Goal: Task Accomplishment & Management: Complete application form

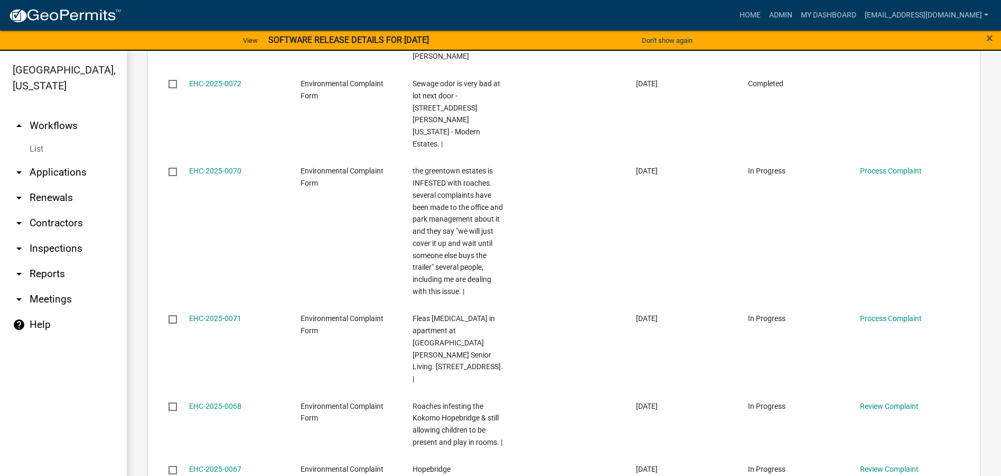
scroll to position [604, 0]
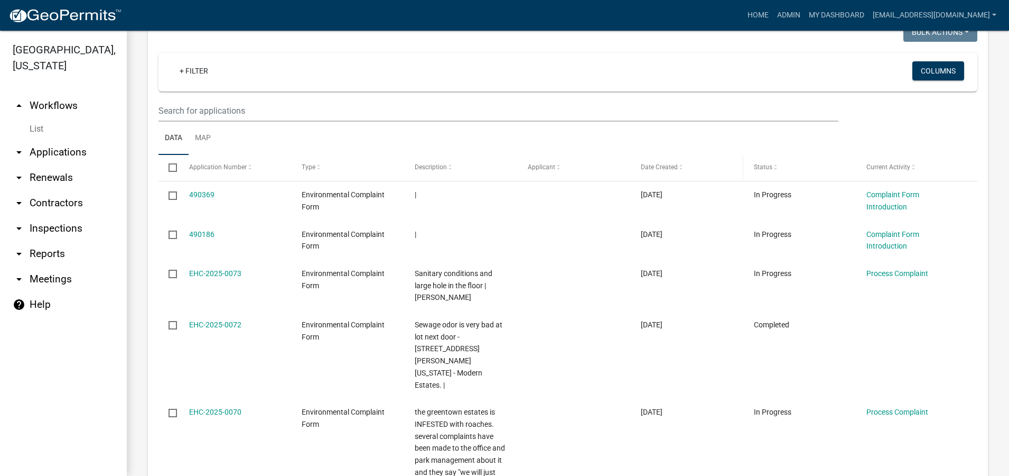
scroll to position [476, 0]
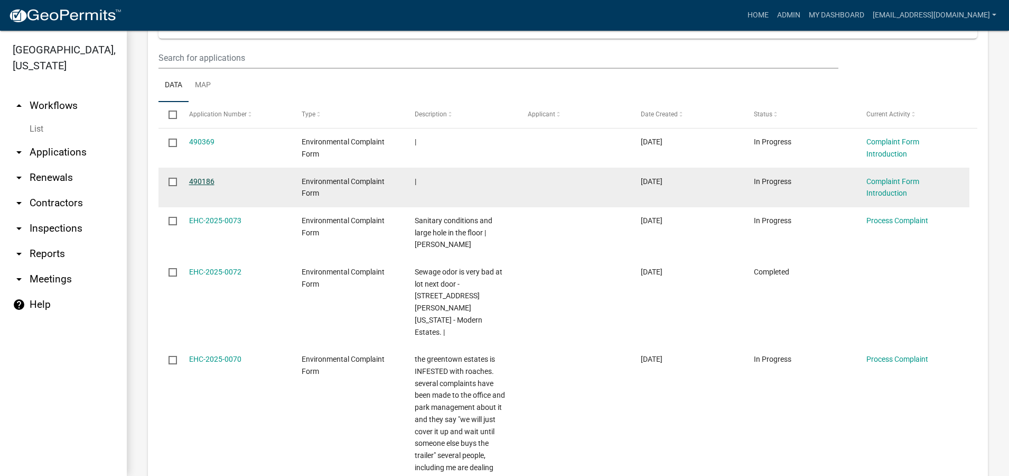
click at [208, 181] on link "490186" at bounding box center [201, 181] width 25 height 8
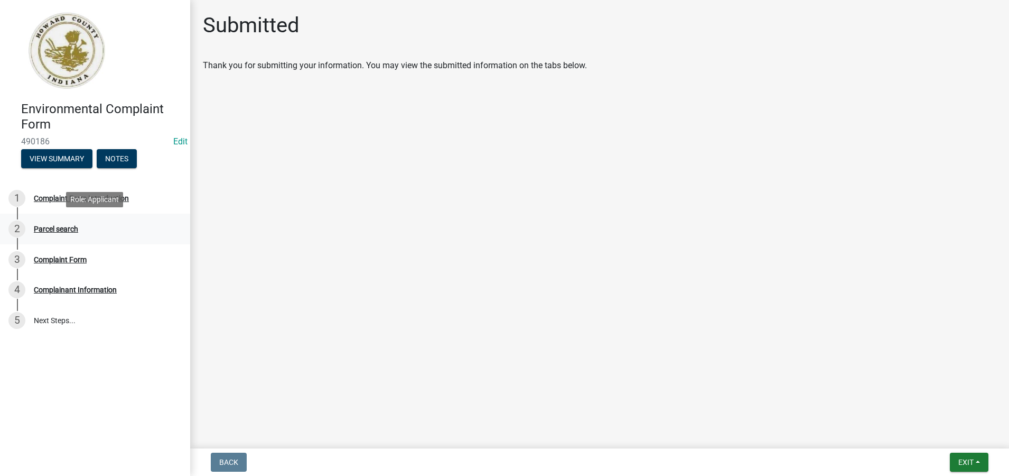
click at [67, 227] on div "Parcel search" at bounding box center [56, 228] width 44 height 7
click at [977, 462] on button "Exit" at bounding box center [969, 461] width 39 height 19
click at [929, 436] on button "Save & Exit" at bounding box center [946, 434] width 85 height 25
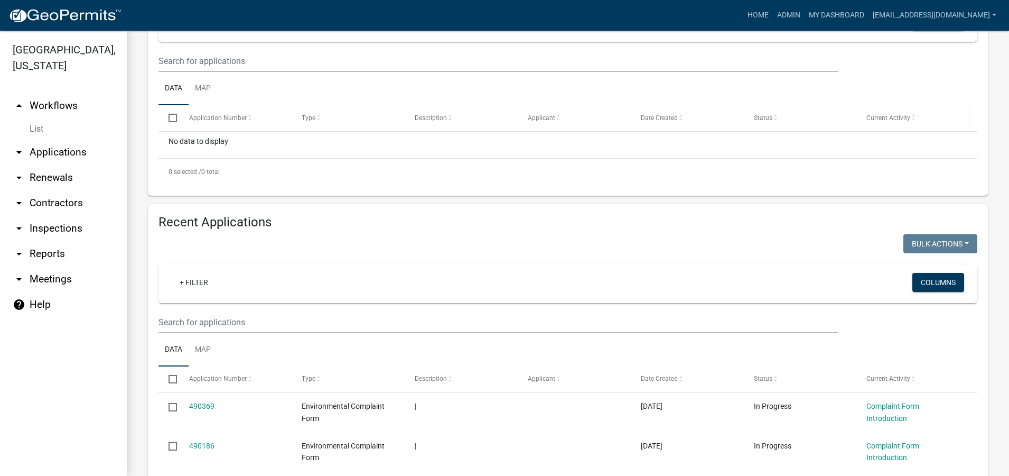
scroll to position [370, 0]
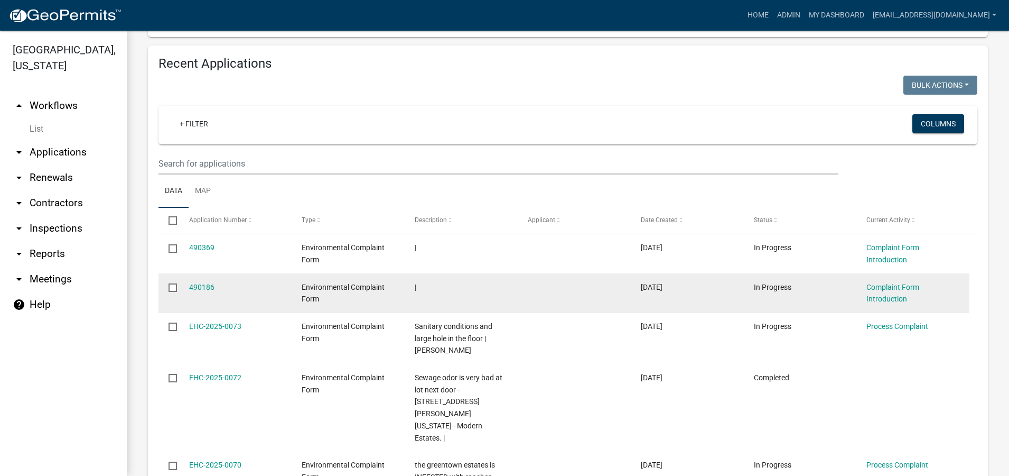
click at [901, 292] on div "Complaint Form Introduction" at bounding box center [913, 293] width 92 height 24
click at [888, 291] on link "Complaint Form Introduction" at bounding box center [893, 293] width 53 height 21
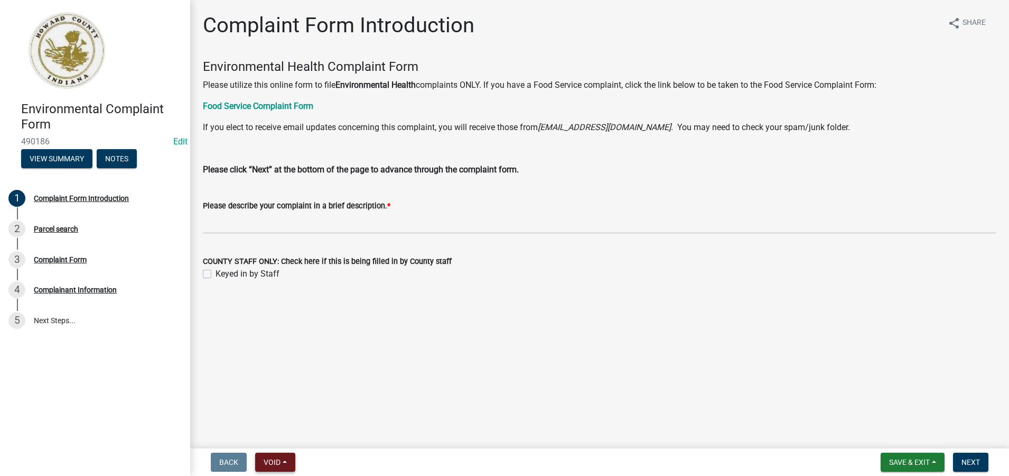
click at [277, 462] on span "Void" at bounding box center [272, 462] width 17 height 8
click at [280, 433] on button "Void" at bounding box center [297, 434] width 85 height 25
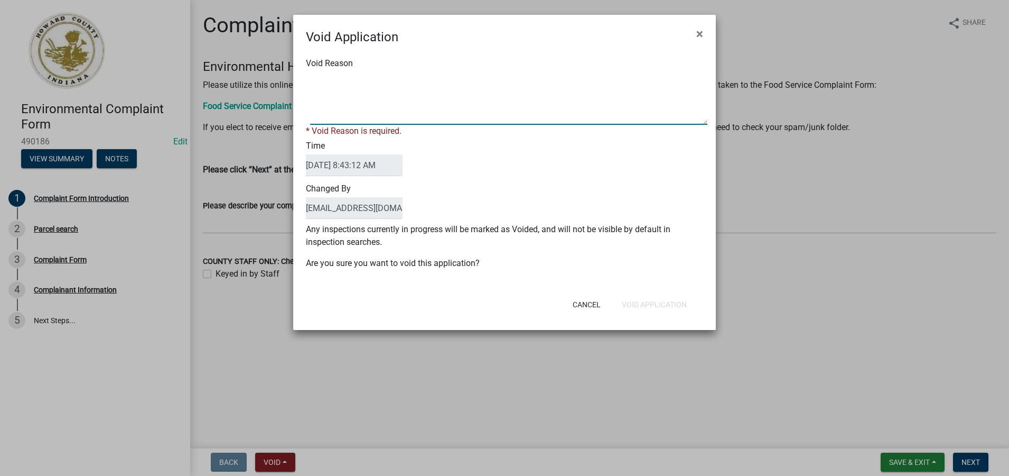
click at [325, 92] on textarea "Void Reason" at bounding box center [508, 98] width 397 height 53
type textarea "No complaint information. Void empty application."
click at [642, 304] on div "Cancel Void Application" at bounding box center [573, 304] width 261 height 27
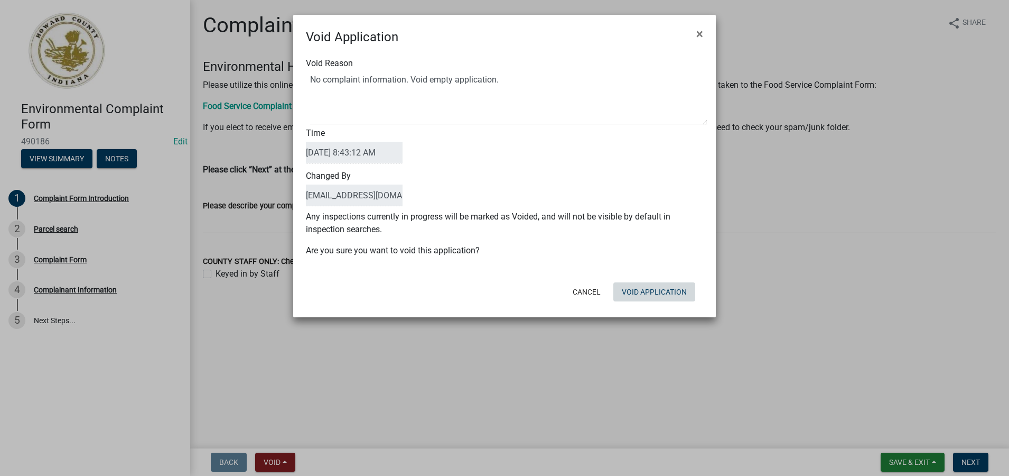
click at [642, 289] on button "Void Application" at bounding box center [655, 291] width 82 height 19
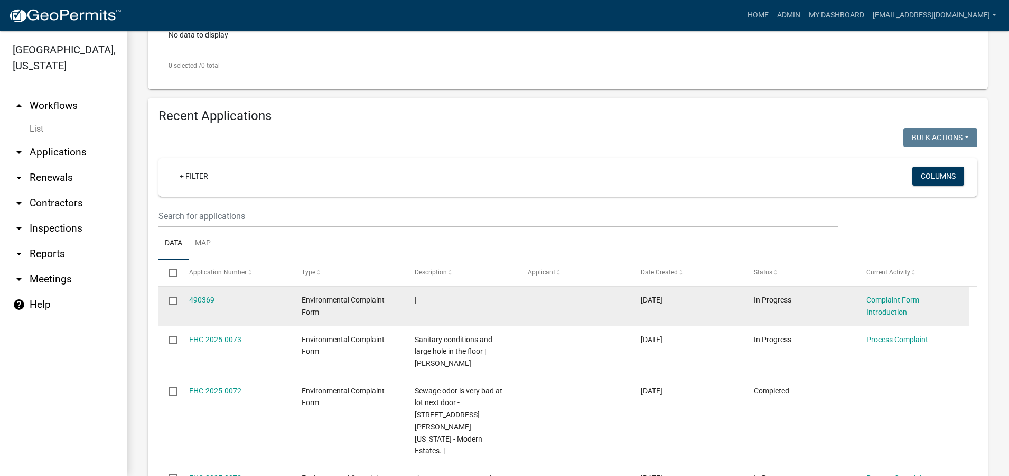
scroll to position [317, 0]
click at [892, 307] on link "Complaint Form Introduction" at bounding box center [893, 306] width 53 height 21
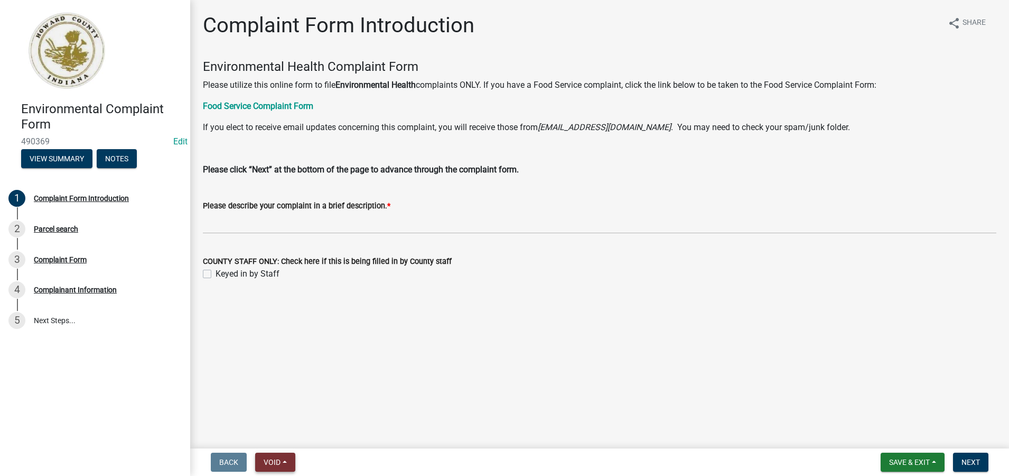
click at [279, 461] on span "Void" at bounding box center [272, 462] width 17 height 8
click at [282, 431] on button "Void" at bounding box center [297, 434] width 85 height 25
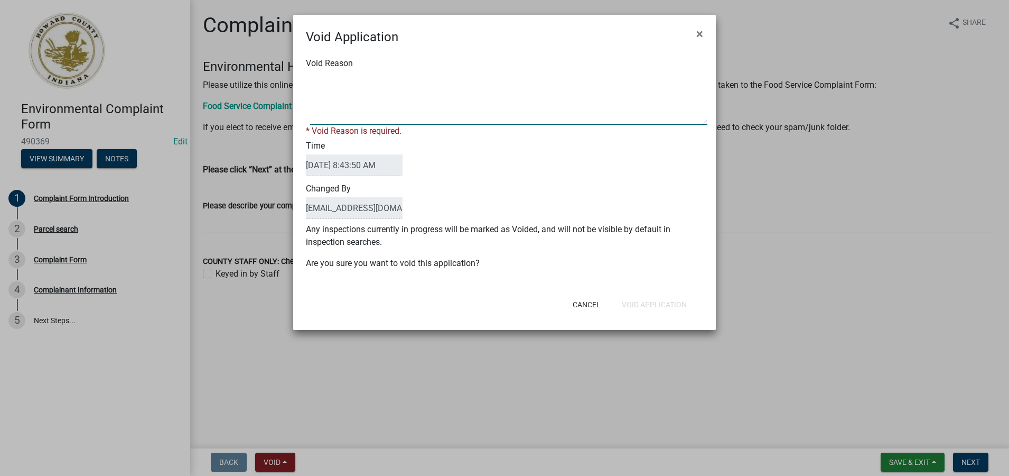
click at [328, 97] on textarea "Void Reason" at bounding box center [508, 98] width 397 height 53
type textarea "No complaint information. Void empty application."
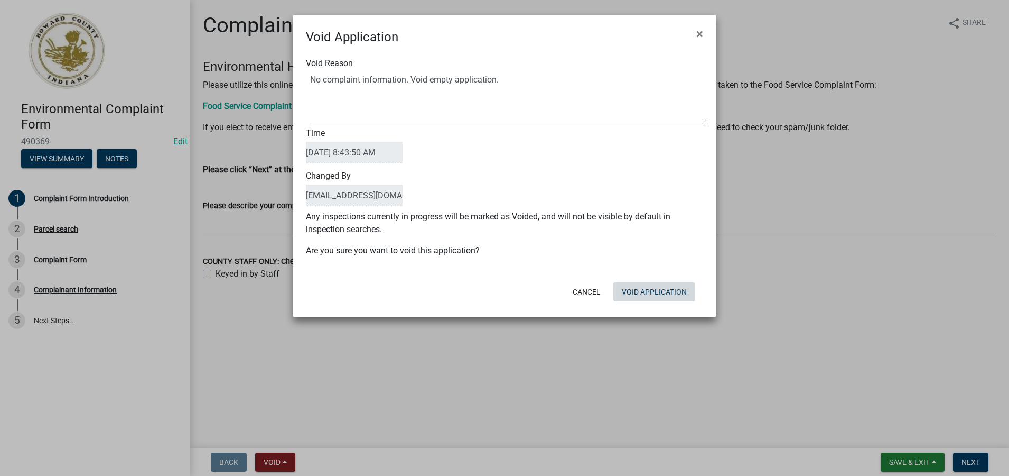
click at [652, 303] on div "Cancel Void Application" at bounding box center [573, 291] width 261 height 27
click at [655, 293] on button "Void Application" at bounding box center [655, 291] width 82 height 19
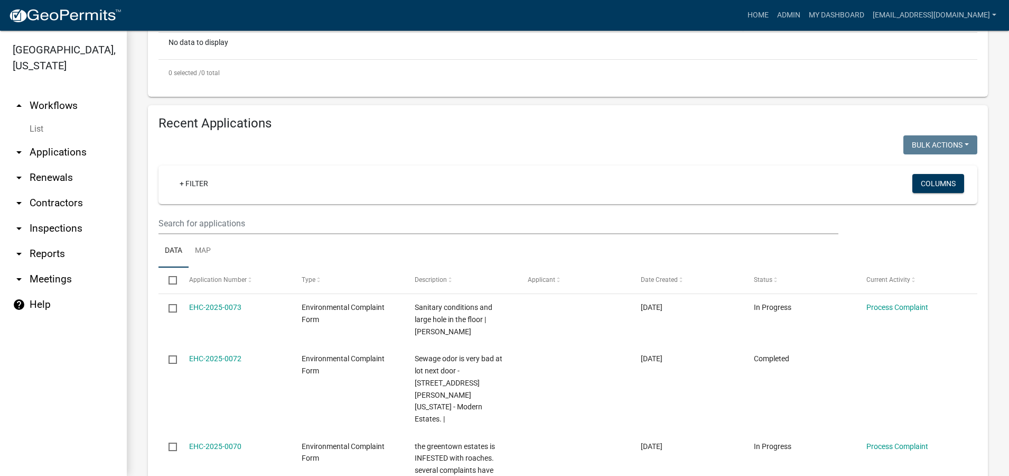
scroll to position [317, 0]
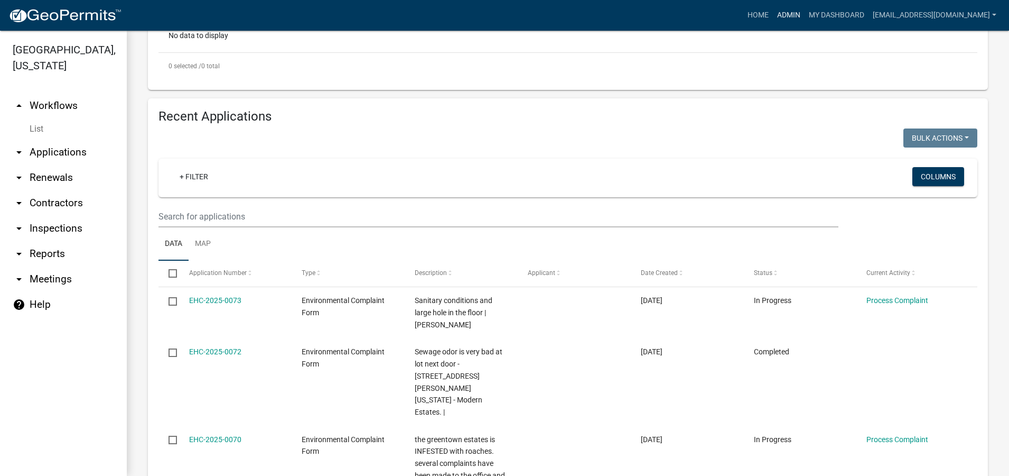
click at [779, 16] on link "Admin" at bounding box center [789, 15] width 32 height 20
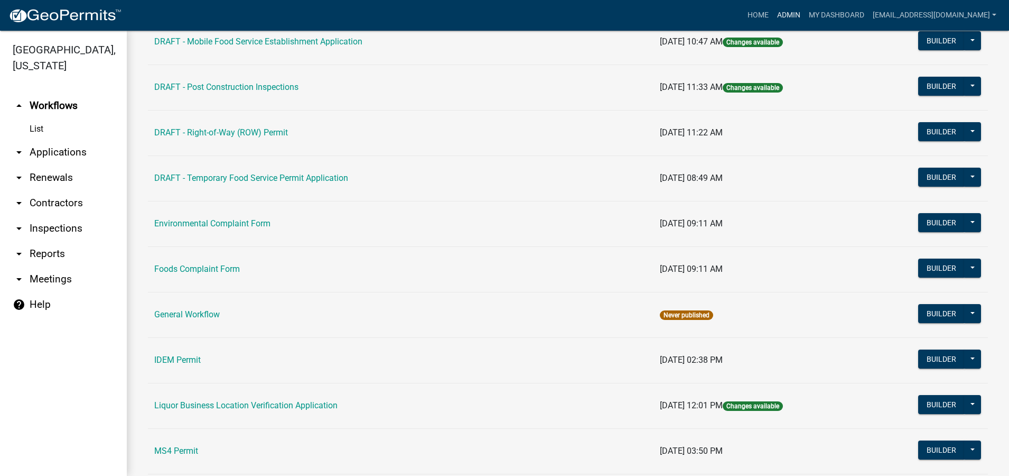
scroll to position [528, 0]
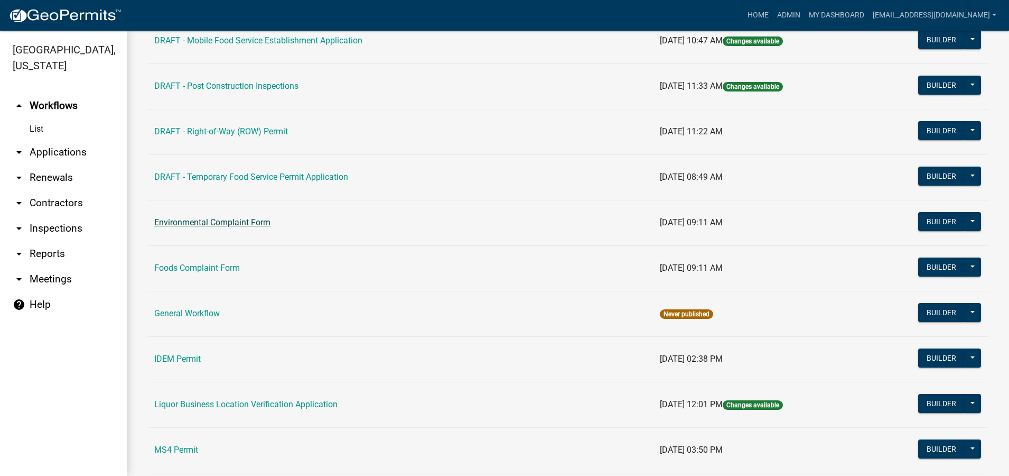
click at [221, 220] on link "Environmental Complaint Form" at bounding box center [212, 222] width 116 height 10
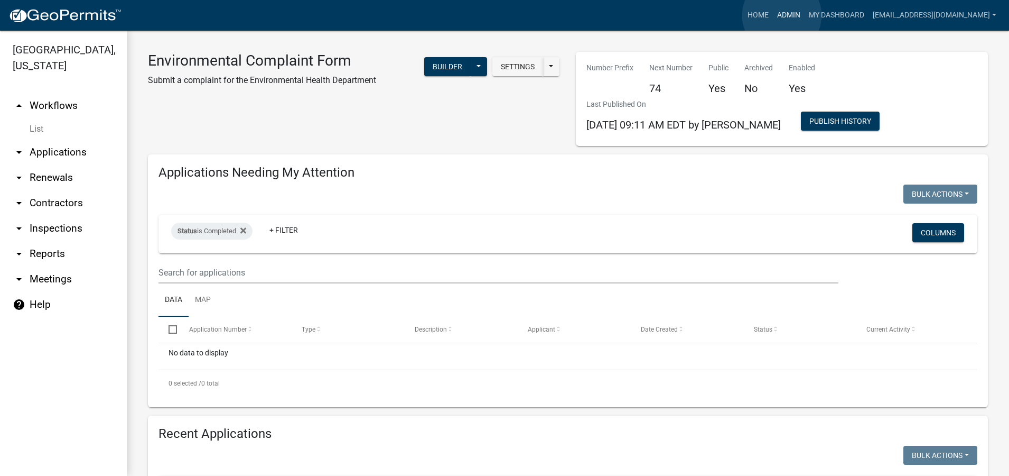
click at [782, 15] on link "Admin" at bounding box center [789, 15] width 32 height 20
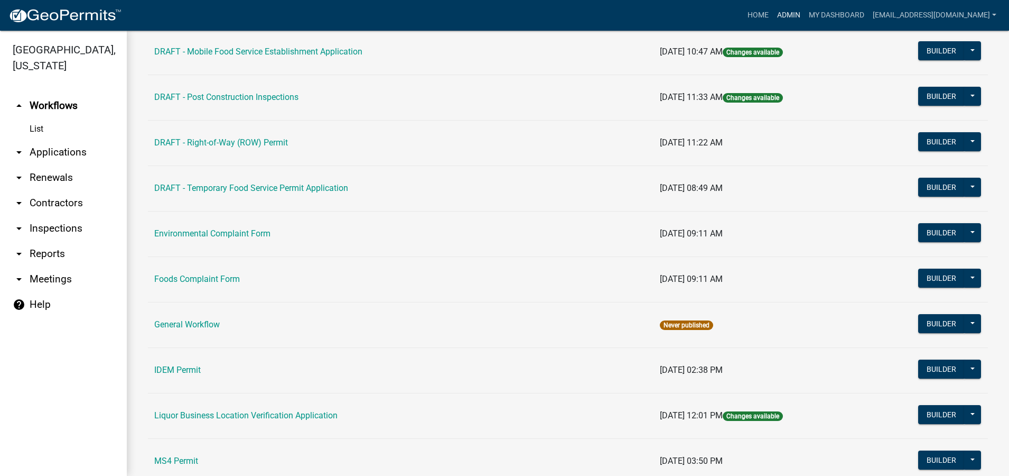
scroll to position [528, 0]
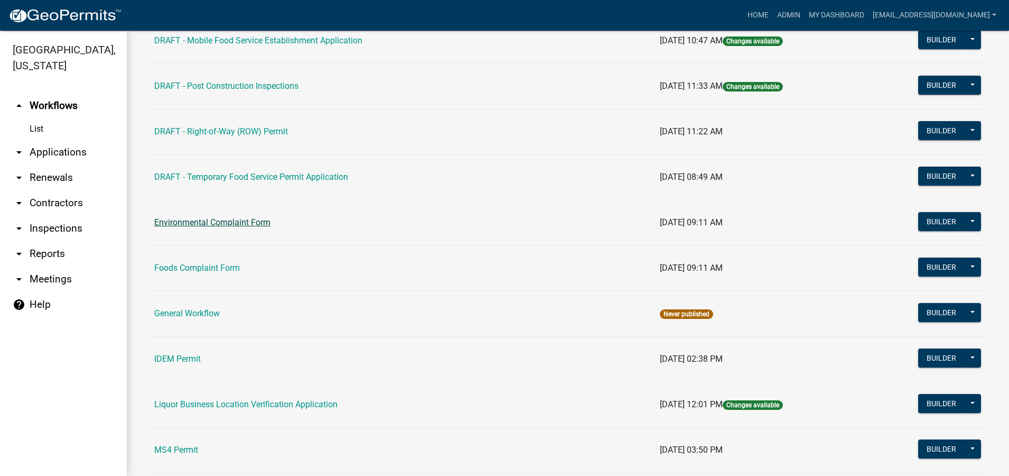
click at [206, 221] on link "Environmental Complaint Form" at bounding box center [212, 222] width 116 height 10
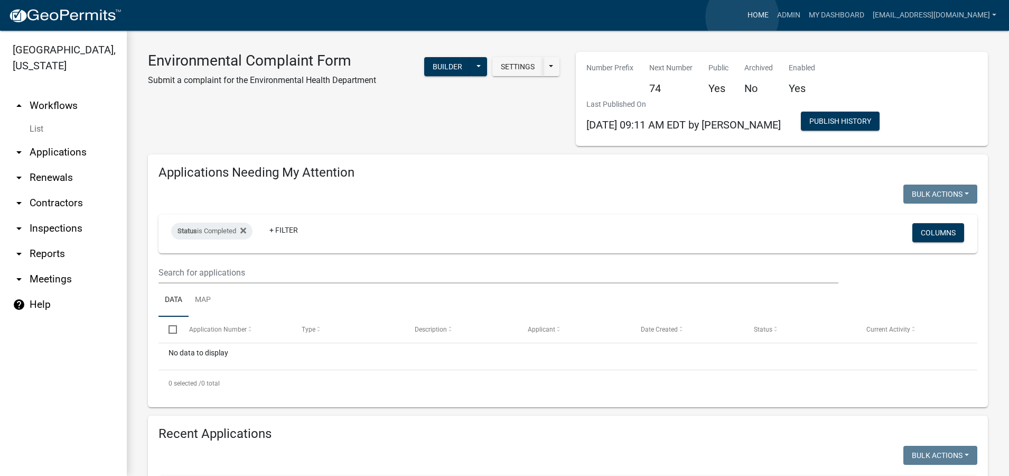
click at [744, 17] on link "Home" at bounding box center [759, 15] width 30 height 20
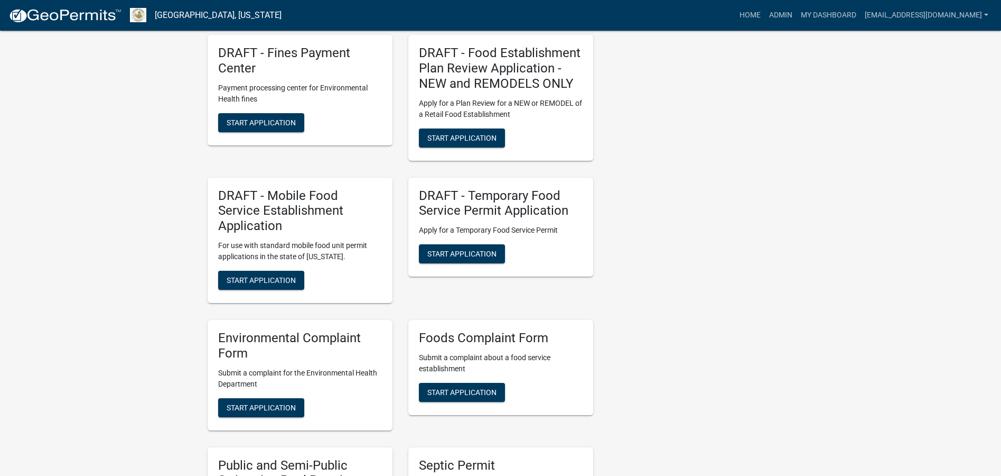
scroll to position [1533, 0]
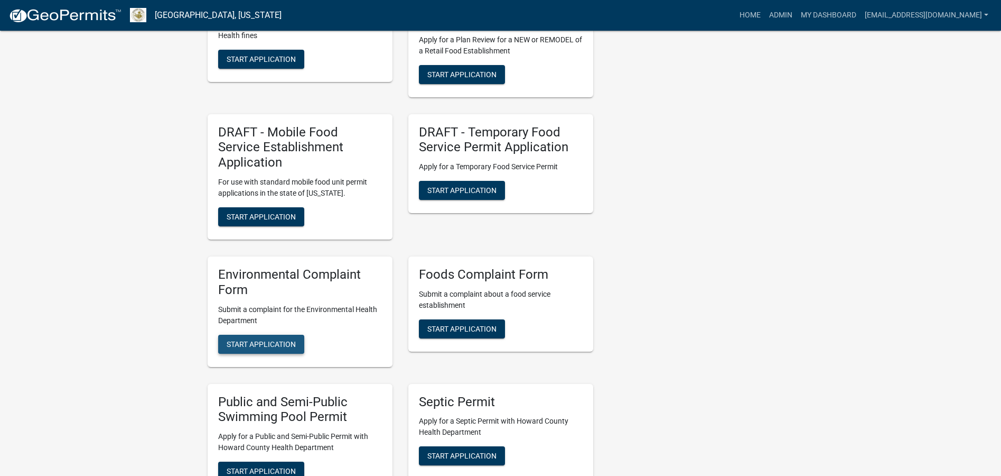
click at [253, 339] on span "Start Application" at bounding box center [261, 343] width 69 height 8
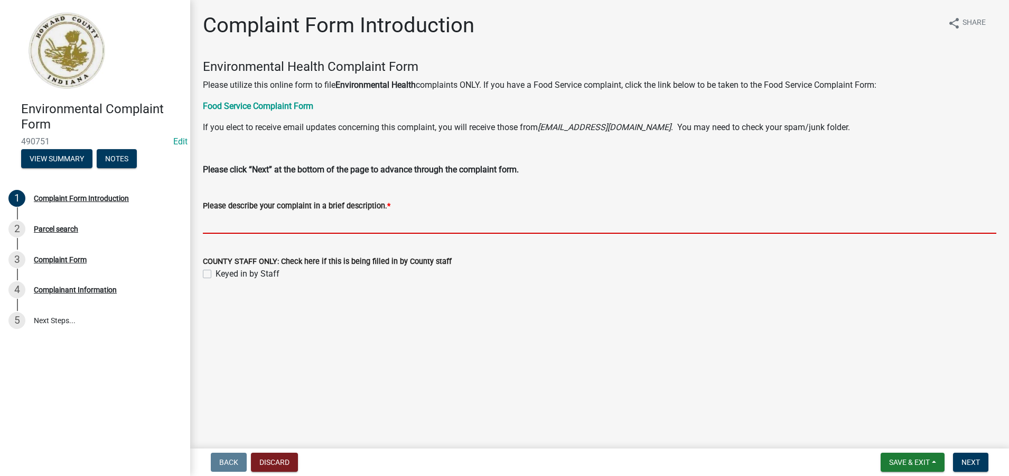
click at [206, 223] on input "Please describe your complaint in a brief description. *" at bounding box center [600, 223] width 794 height 22
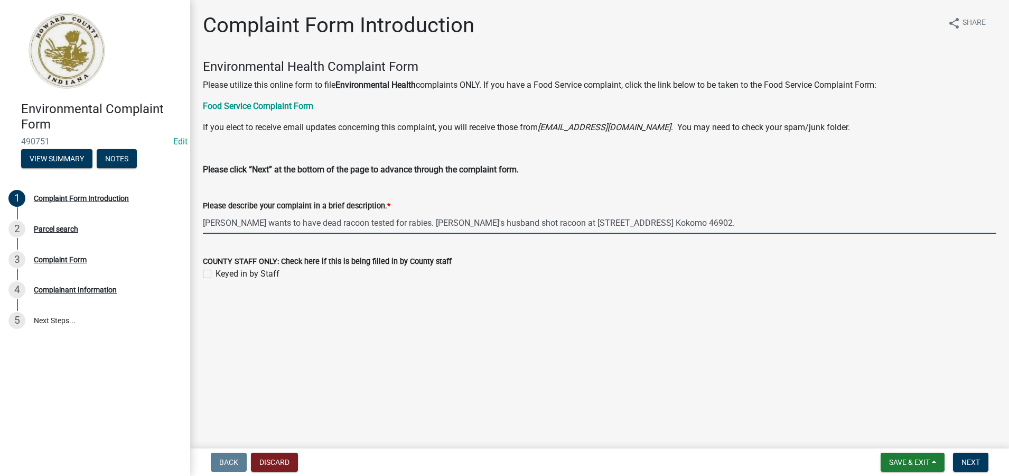
type input "[PERSON_NAME] wants to have dead racoon tested for rabies. [PERSON_NAME]'s husb…"
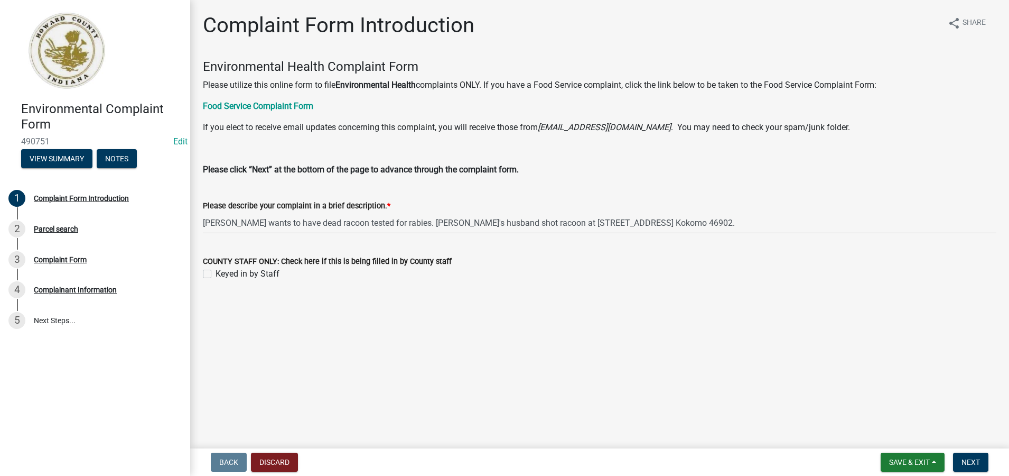
click at [216, 277] on label "Keyed in by Staff" at bounding box center [248, 273] width 64 height 13
click at [216, 274] on input "Keyed in by Staff" at bounding box center [219, 270] width 7 height 7
checkbox input "true"
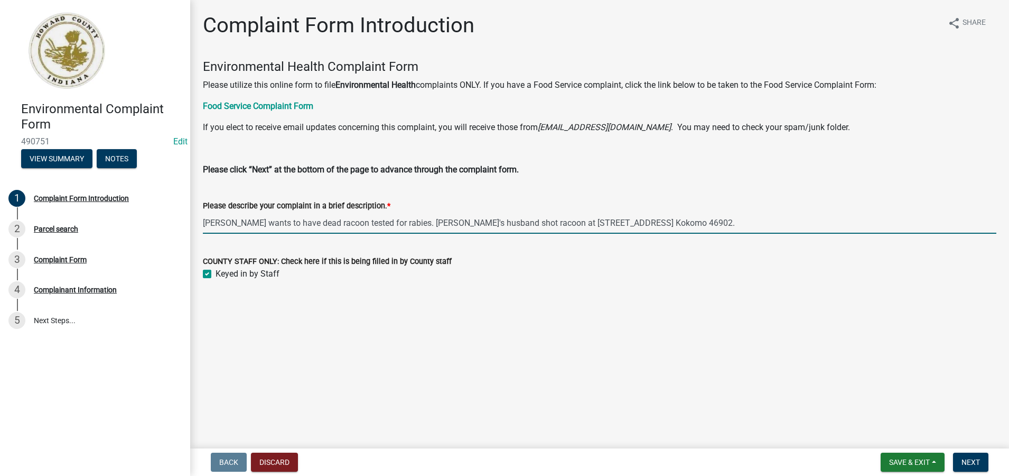
drag, startPoint x: 647, startPoint y: 219, endPoint x: 203, endPoint y: 209, distance: 444.0
click at [203, 209] on form "Please describe your complaint in a brief description. * [PERSON_NAME] wants to…" at bounding box center [600, 216] width 794 height 34
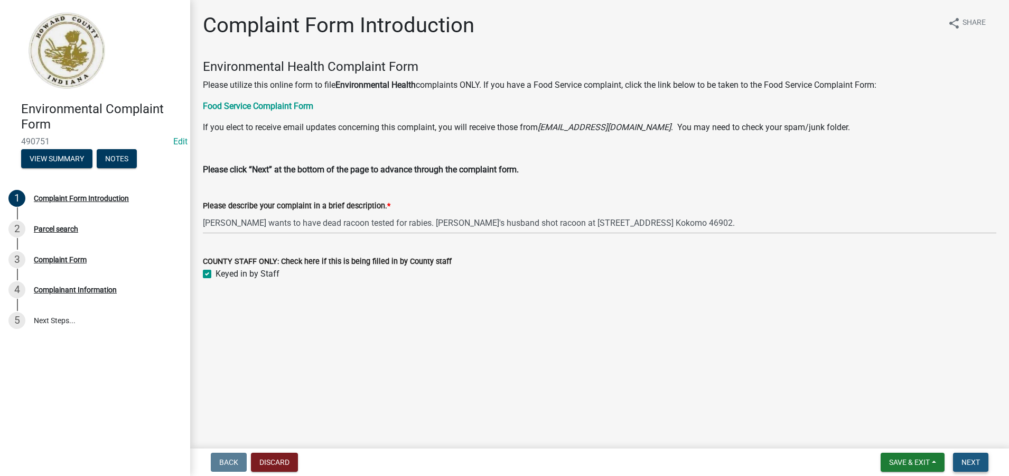
click at [979, 461] on span "Next" at bounding box center [971, 462] width 18 height 8
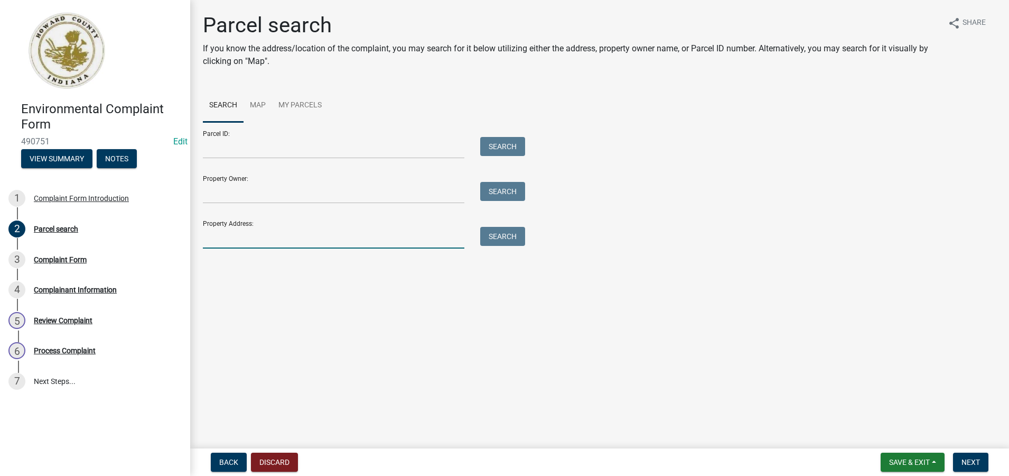
click at [214, 239] on input "Property Address:" at bounding box center [334, 238] width 262 height 22
type input "1809 E Alto"
click at [493, 235] on button "Search" at bounding box center [502, 236] width 45 height 19
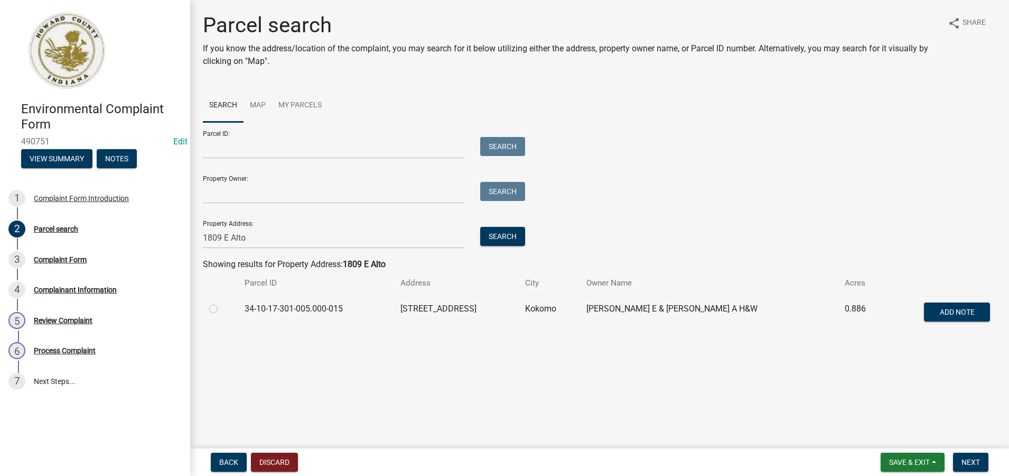
click at [222, 302] on label at bounding box center [222, 302] width 0 height 0
click at [222, 308] on input "radio" at bounding box center [225, 305] width 7 height 7
radio input "true"
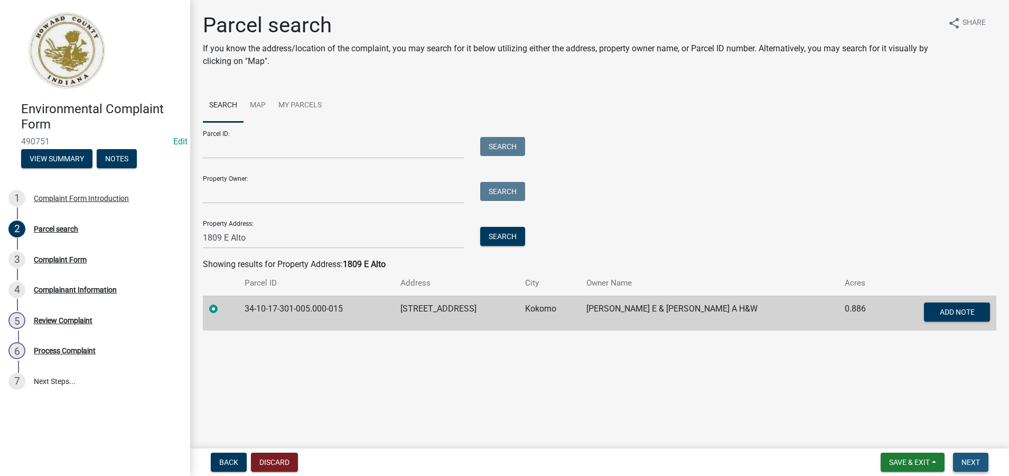
click at [970, 463] on span "Next" at bounding box center [971, 462] width 18 height 8
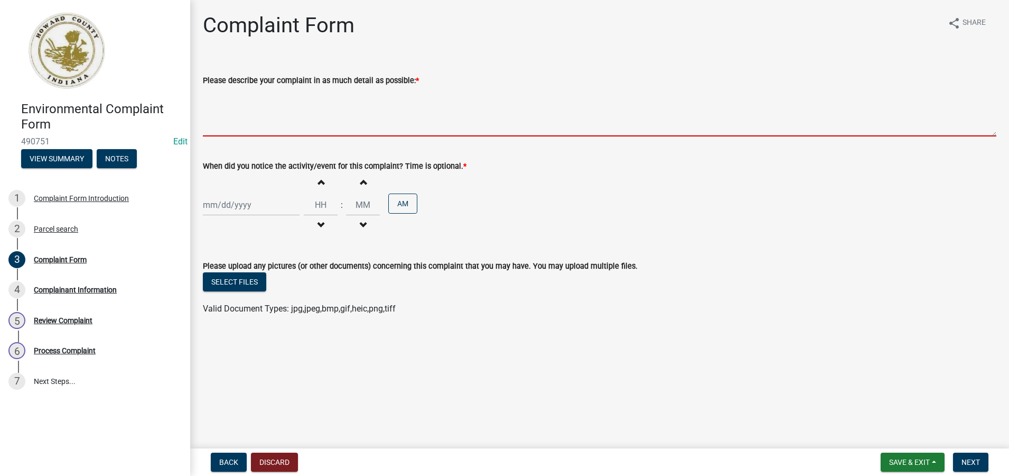
click at [233, 122] on textarea "Please describe your complaint in as much detail as possible: *" at bounding box center [600, 112] width 794 height 50
paste textarea "[PERSON_NAME] wants to have dead racoon tested for rabies. [PERSON_NAME]'s husb…"
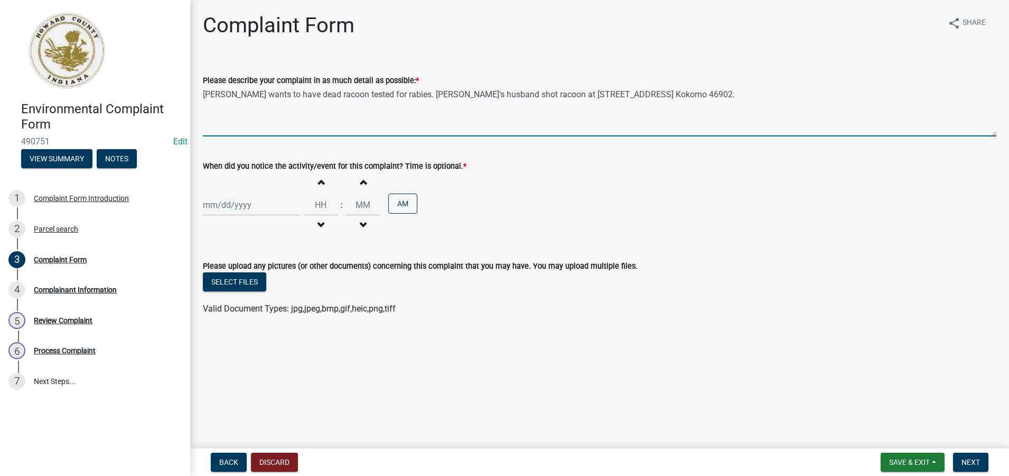
type textarea "[PERSON_NAME] wants to have dead racoon tested for rabies. [PERSON_NAME]'s husb…"
click at [232, 209] on div at bounding box center [251, 205] width 97 height 22
select select "10"
select select "2025"
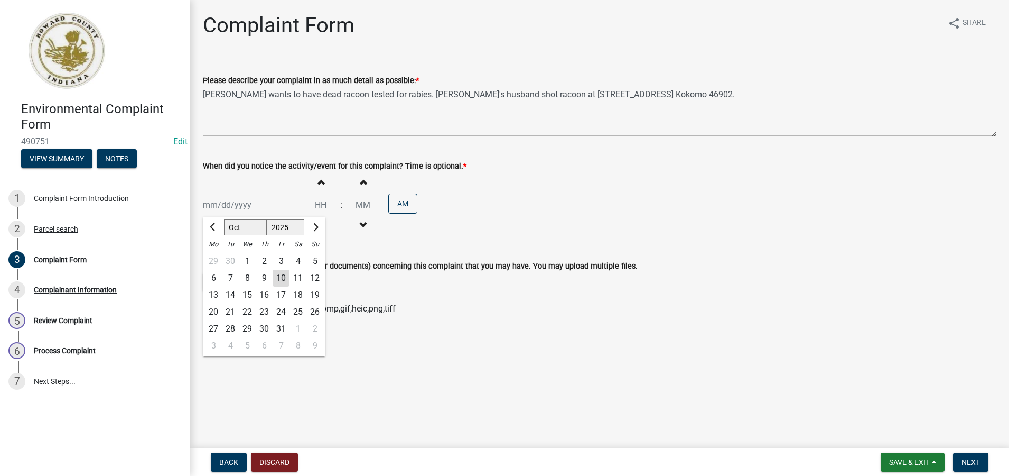
click at [283, 278] on div "10" at bounding box center [281, 278] width 17 height 17
type input "[DATE]"
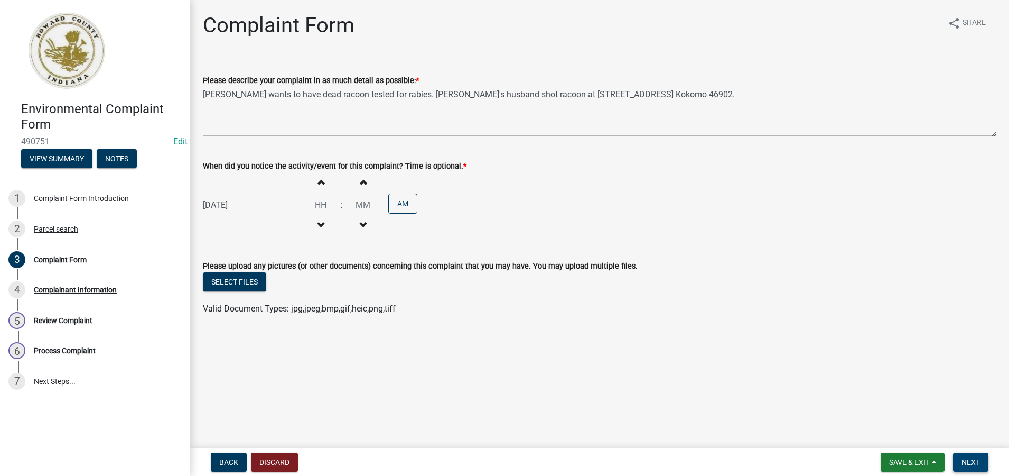
click at [969, 466] on span "Next" at bounding box center [971, 462] width 18 height 8
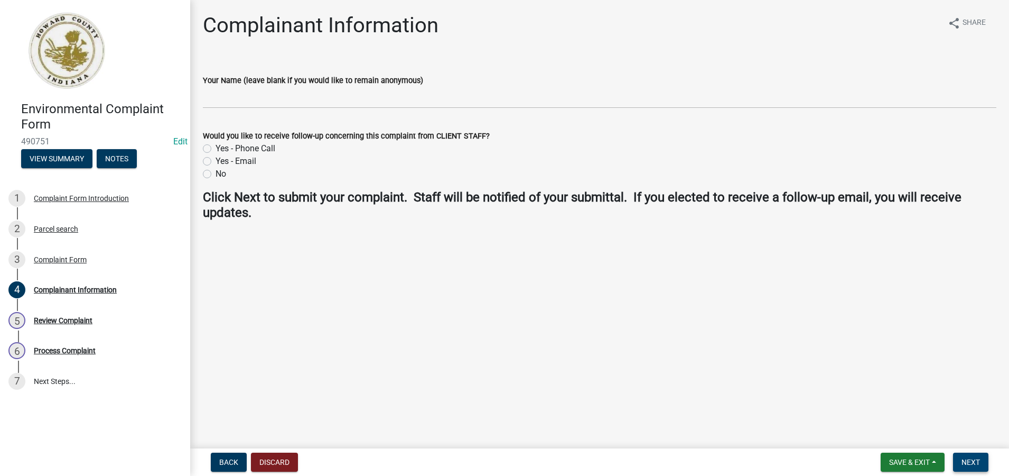
click at [965, 462] on span "Next" at bounding box center [971, 462] width 18 height 8
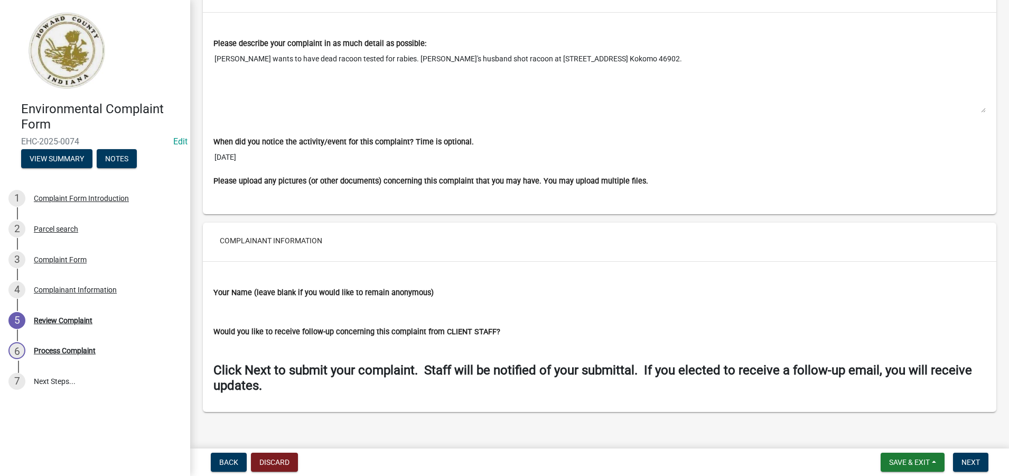
scroll to position [778, 0]
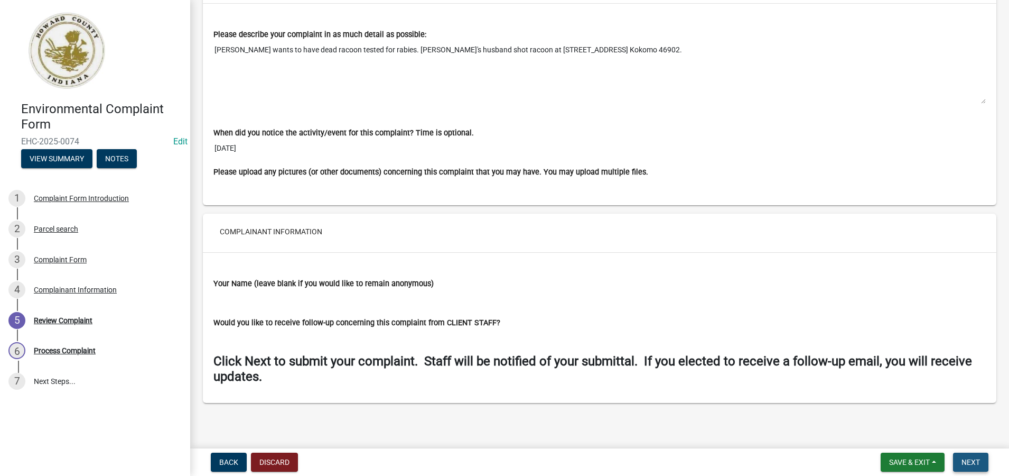
click at [979, 460] on span "Next" at bounding box center [971, 462] width 18 height 8
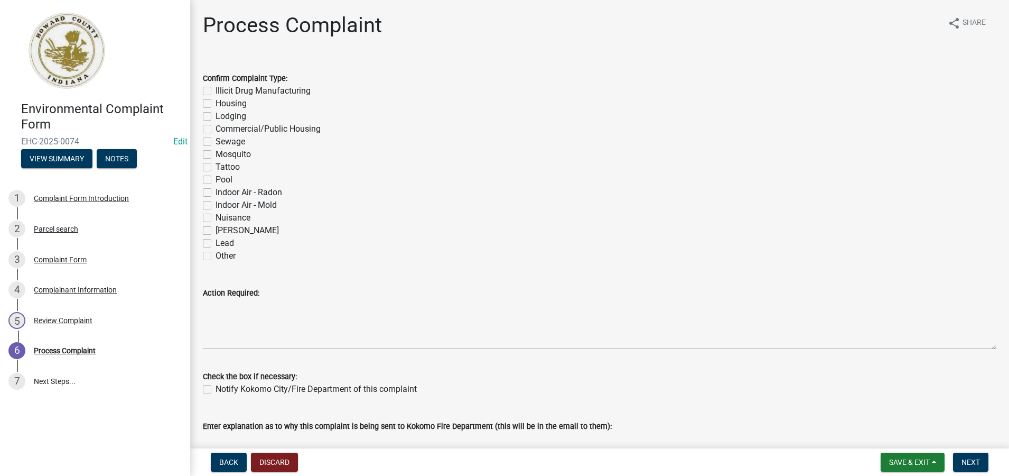
click at [216, 257] on label "Other" at bounding box center [226, 255] width 20 height 13
click at [216, 256] on input "Other" at bounding box center [219, 252] width 7 height 7
checkbox input "true"
checkbox input "false"
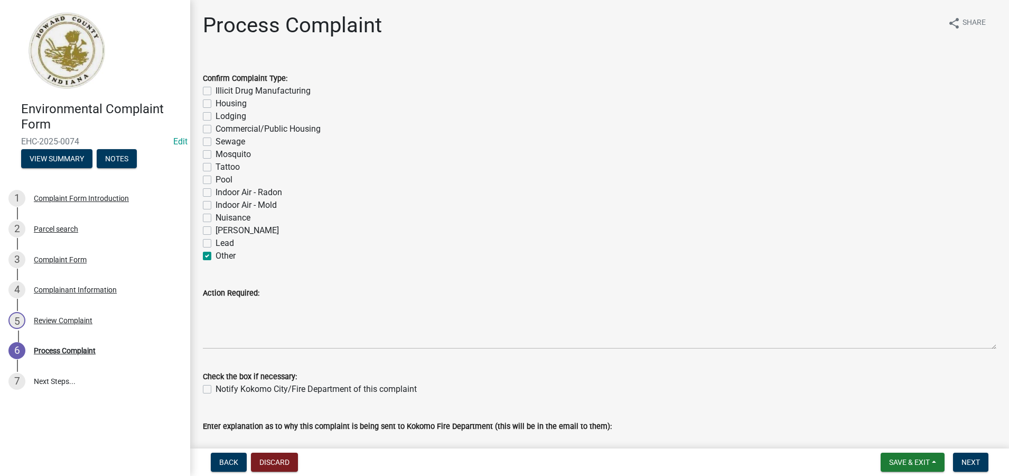
checkbox input "false"
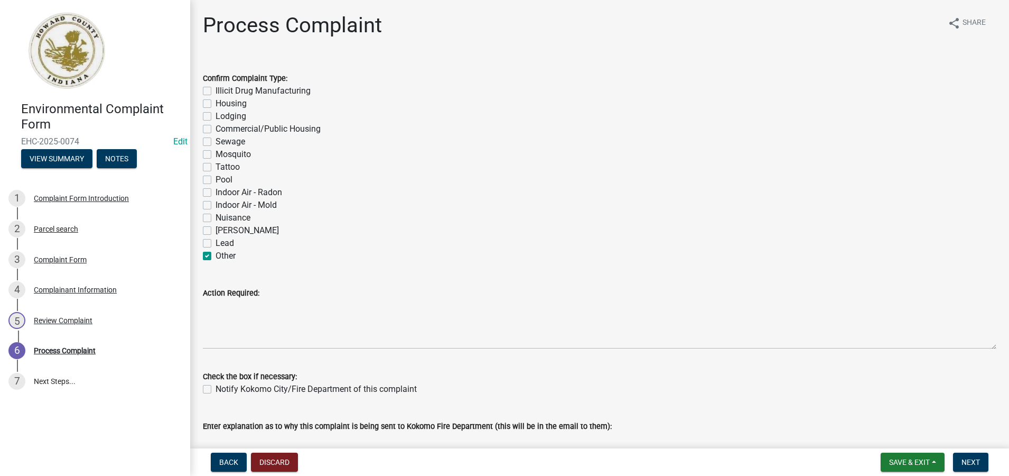
checkbox input "false"
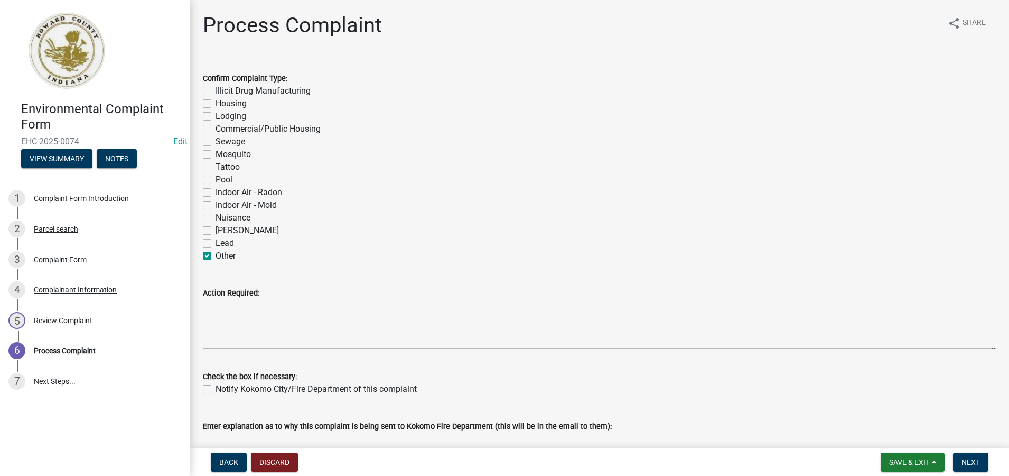
checkbox input "false"
checkbox input "true"
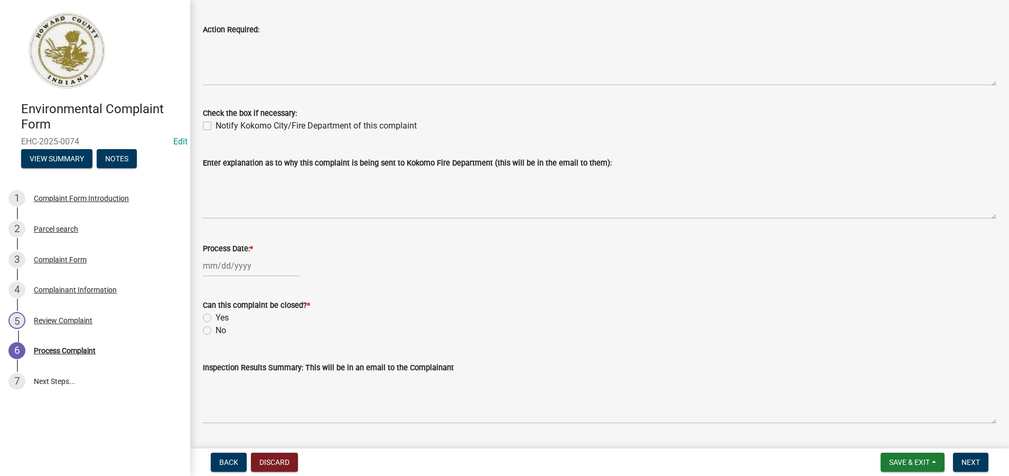
scroll to position [264, 0]
click at [235, 263] on div at bounding box center [251, 265] width 97 height 22
select select "10"
select select "2025"
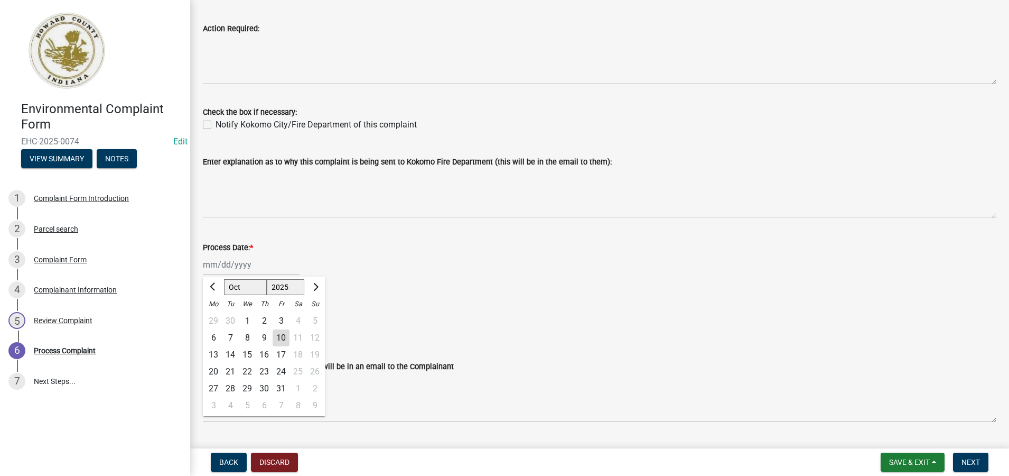
click at [281, 336] on div "10" at bounding box center [281, 337] width 17 height 17
type input "[DATE]"
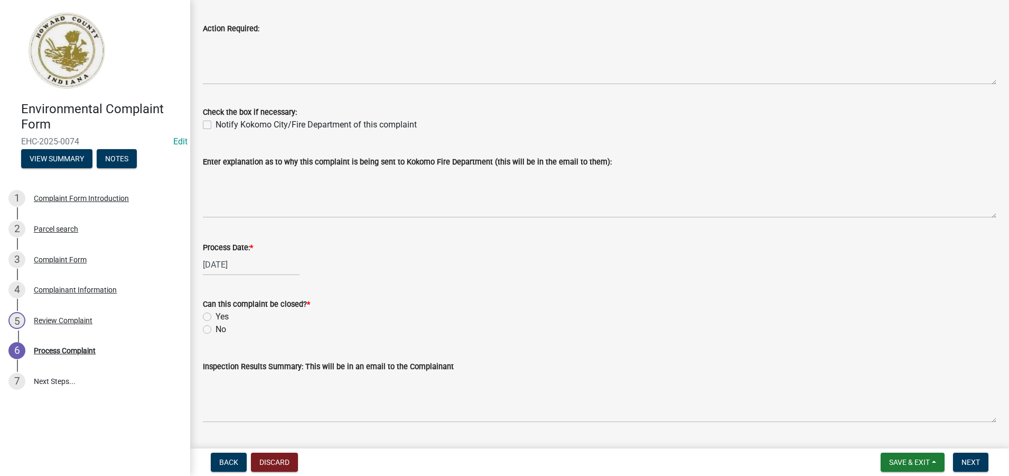
click at [216, 318] on label "Yes" at bounding box center [222, 316] width 13 height 13
click at [216, 317] on input "Yes" at bounding box center [219, 313] width 7 height 7
radio input "true"
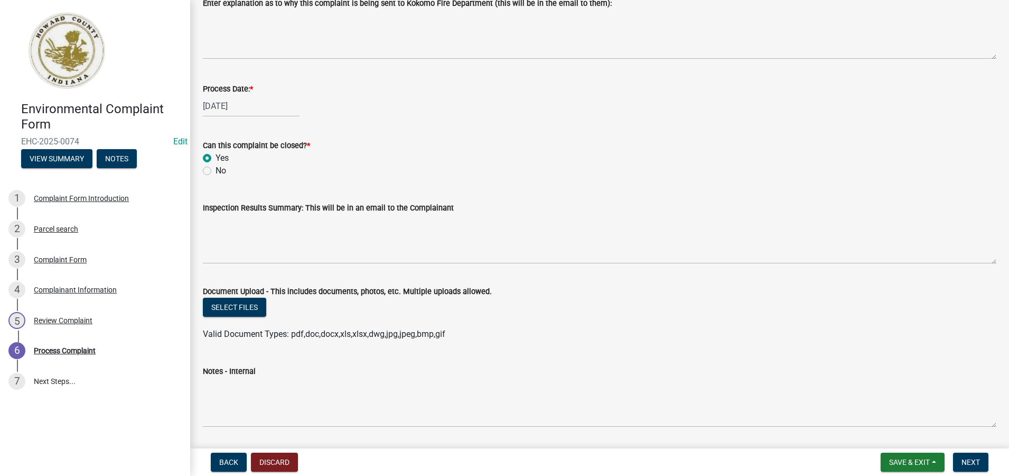
scroll to position [456, 0]
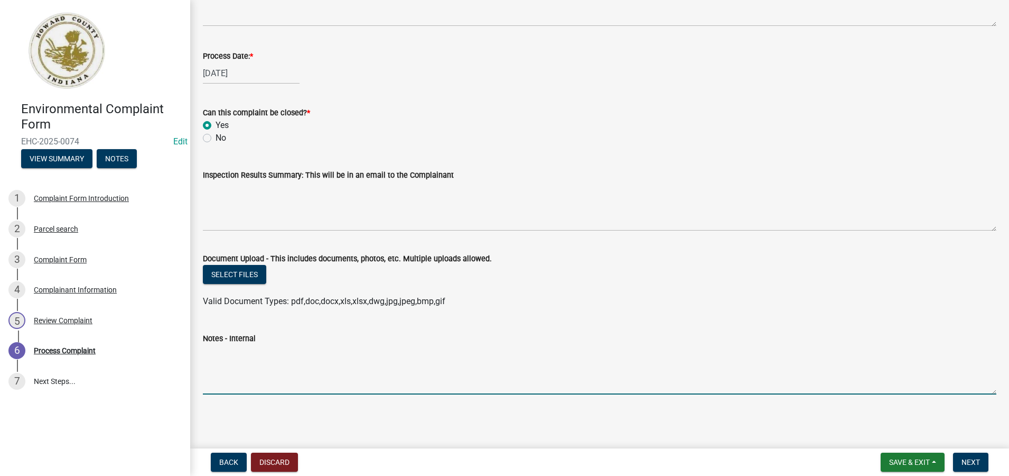
click at [235, 358] on textarea "Notes - Internal" at bounding box center [600, 370] width 794 height 50
paste textarea "[PERSON_NAME] wants to have dead racoon tested for rabies. [PERSON_NAME]'s husb…"
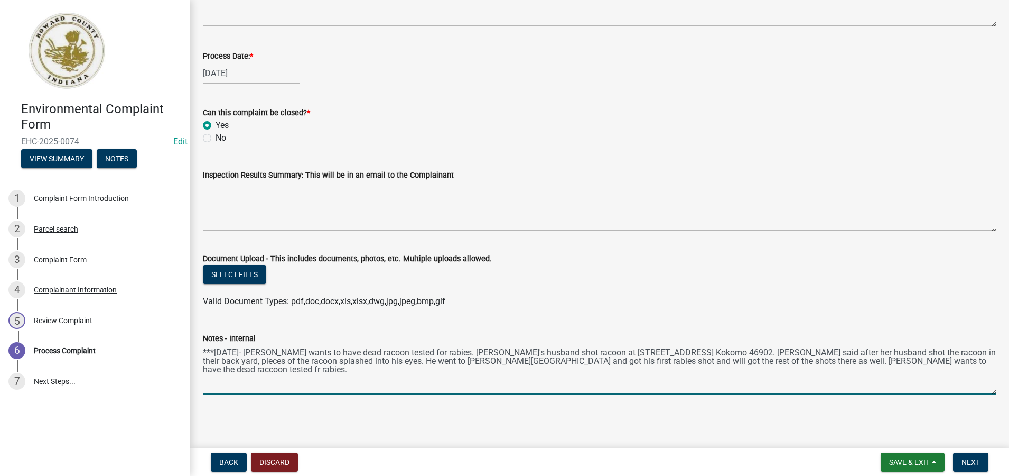
click at [365, 351] on textarea "***[DATE]- [PERSON_NAME] wants to have dead racoon tested for rabies. [PERSON_N…" at bounding box center [600, 370] width 794 height 50
click at [545, 351] on textarea "***[DATE]- [PERSON_NAME] wants to have dead [PERSON_NAME] tested for rabies. [P…" at bounding box center [600, 370] width 794 height 50
click at [851, 353] on textarea "***[DATE]- [PERSON_NAME] wants to have dead [PERSON_NAME] tested for [MEDICAL_D…" at bounding box center [600, 370] width 794 height 50
click at [229, 361] on textarea "***[DATE]- [PERSON_NAME] wants to have dead [PERSON_NAME] tested for rabies. [P…" at bounding box center [600, 370] width 794 height 50
click at [929, 358] on textarea "***[DATE]- [PERSON_NAME] wants to have dead [PERSON_NAME] tested for rabies. [P…" at bounding box center [600, 370] width 794 height 50
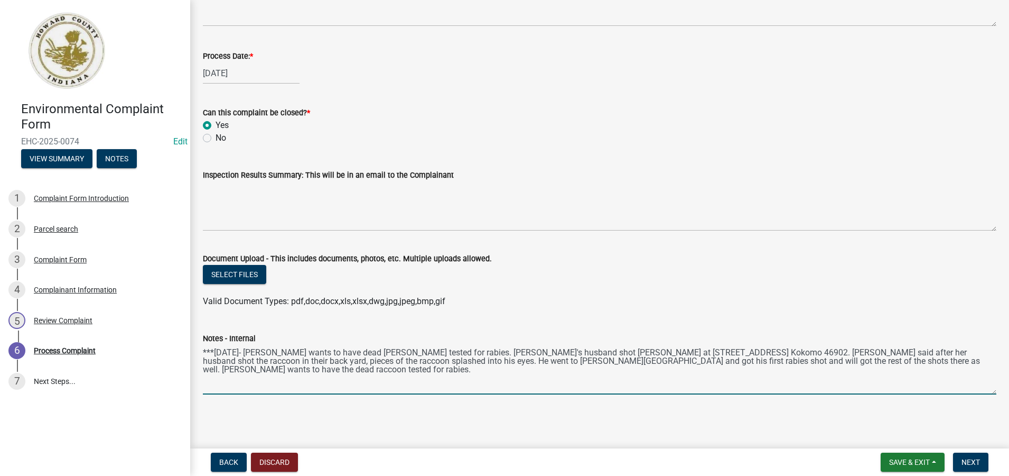
click at [966, 360] on textarea "***[DATE]- [PERSON_NAME] wants to have dead [PERSON_NAME] tested for rabies. [P…" at bounding box center [600, 370] width 794 height 50
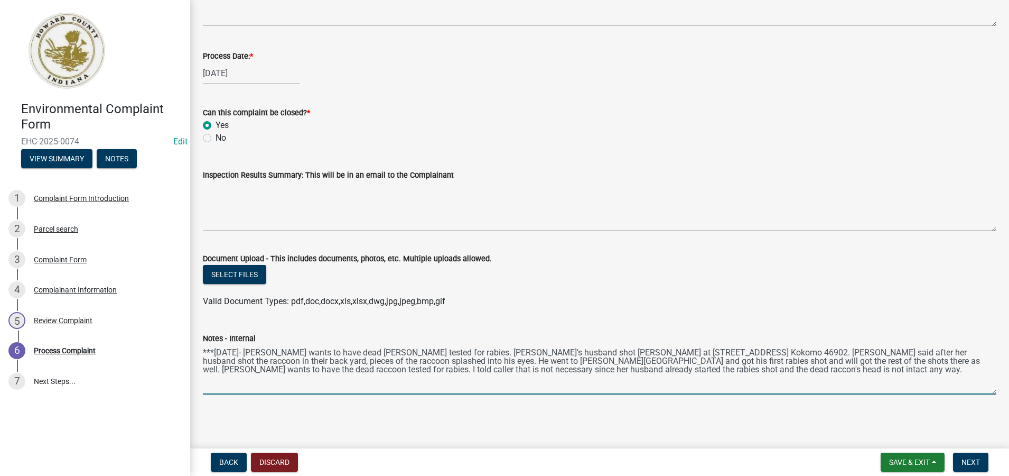
click at [561, 369] on textarea "***[DATE]- [PERSON_NAME] wants to have dead [PERSON_NAME] tested for rabies. [P…" at bounding box center [600, 370] width 794 height 50
click at [676, 369] on textarea "***[DATE]- [PERSON_NAME] wants to have dead [PERSON_NAME] tested for rabies. [P…" at bounding box center [600, 370] width 794 height 50
type textarea "***[DATE]- [PERSON_NAME] wants to have dead [PERSON_NAME] tested for rabies. [P…"
click at [973, 462] on span "Next" at bounding box center [971, 462] width 18 height 8
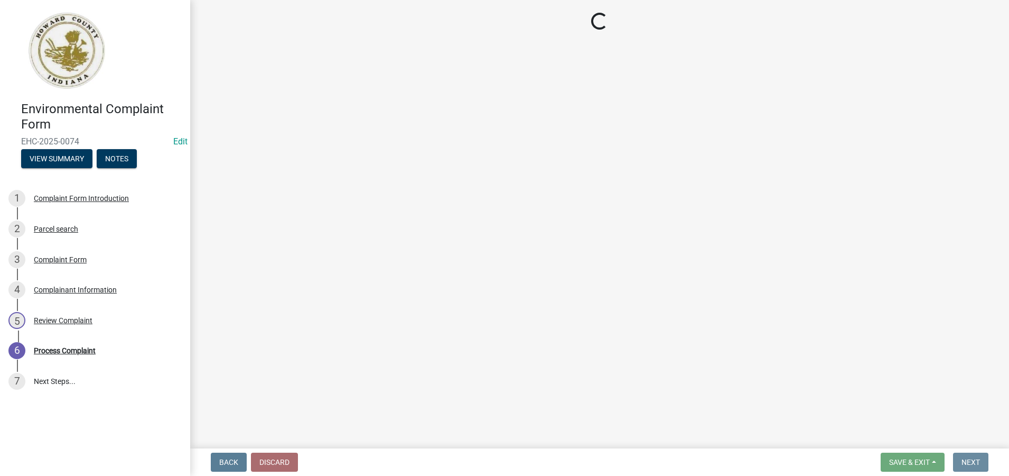
scroll to position [0, 0]
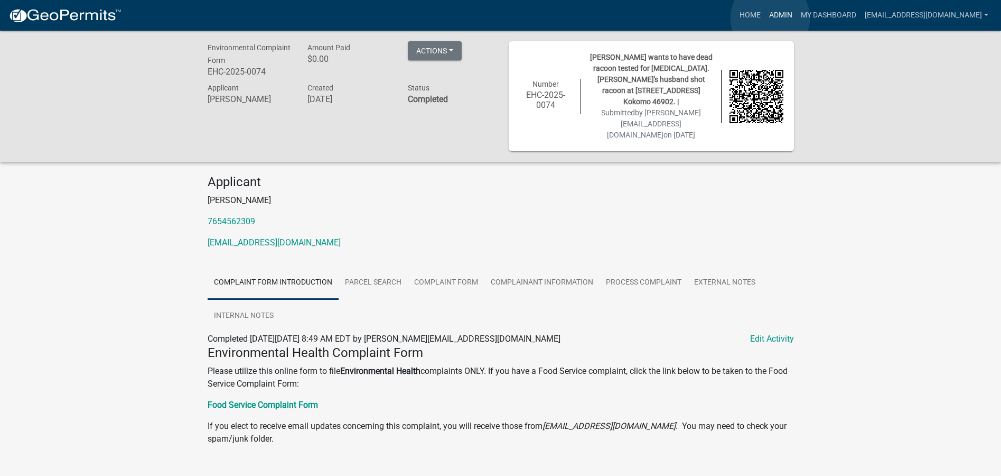
click at [771, 18] on link "Admin" at bounding box center [781, 15] width 32 height 20
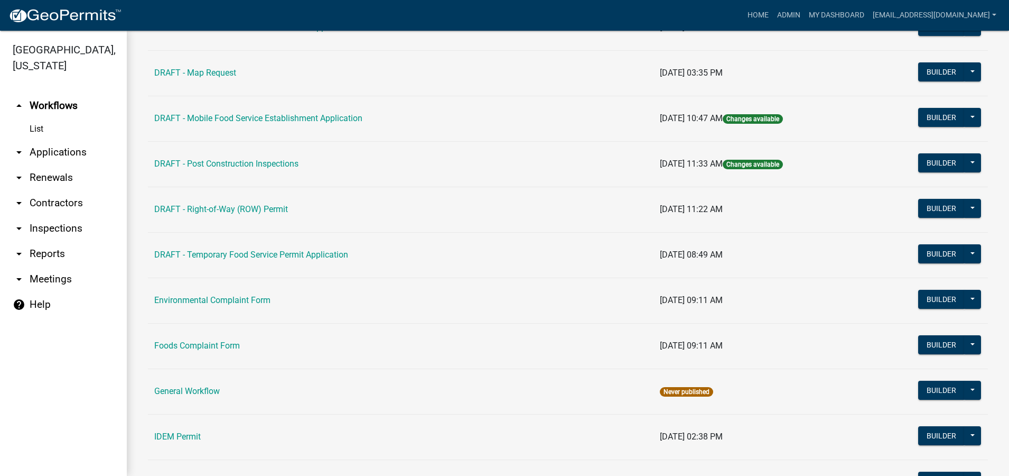
scroll to position [476, 0]
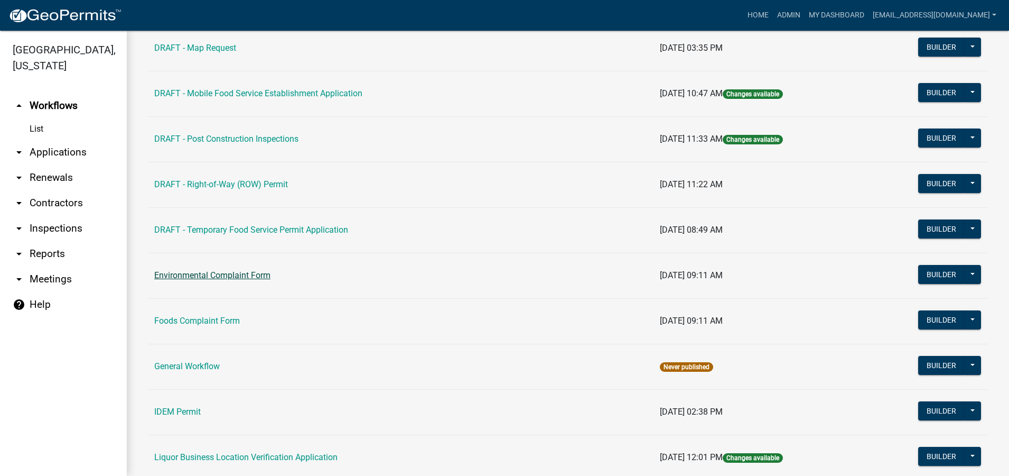
click at [254, 276] on link "Environmental Complaint Form" at bounding box center [212, 275] width 116 height 10
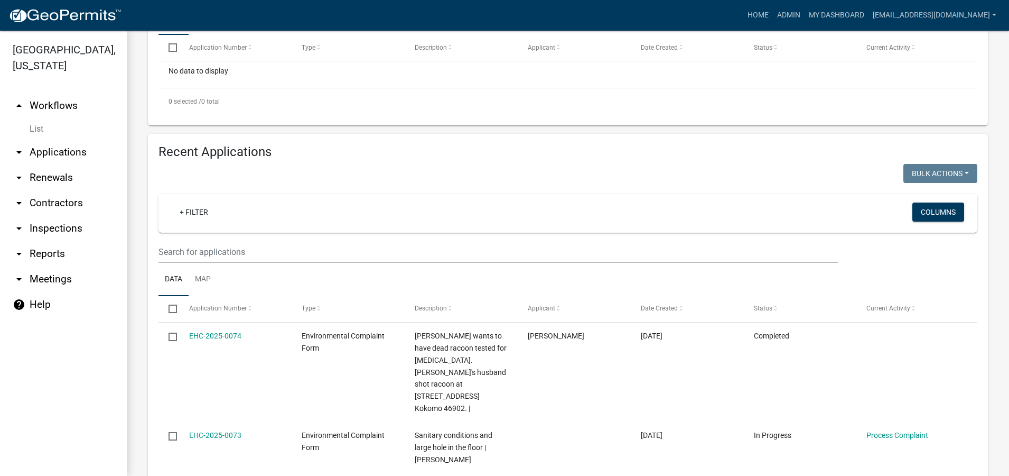
scroll to position [186, 0]
